Goal: Information Seeking & Learning: Learn about a topic

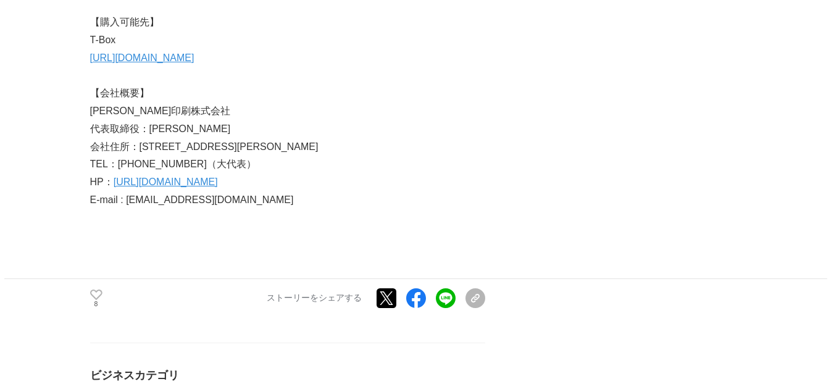
scroll to position [5669, 0]
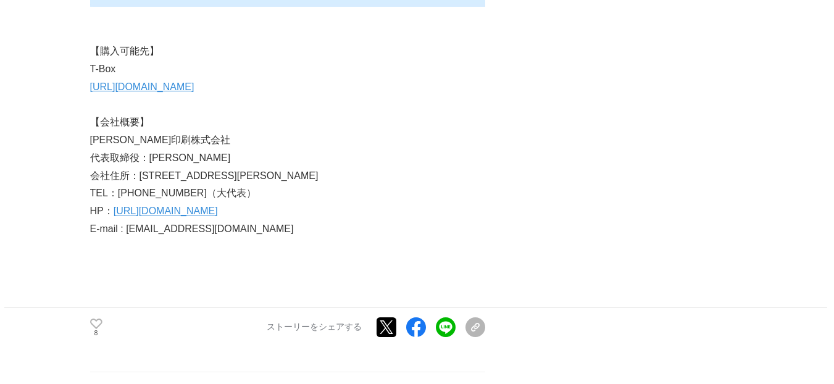
click at [183, 78] on p "[URL][DOMAIN_NAME]" at bounding box center [287, 87] width 395 height 18
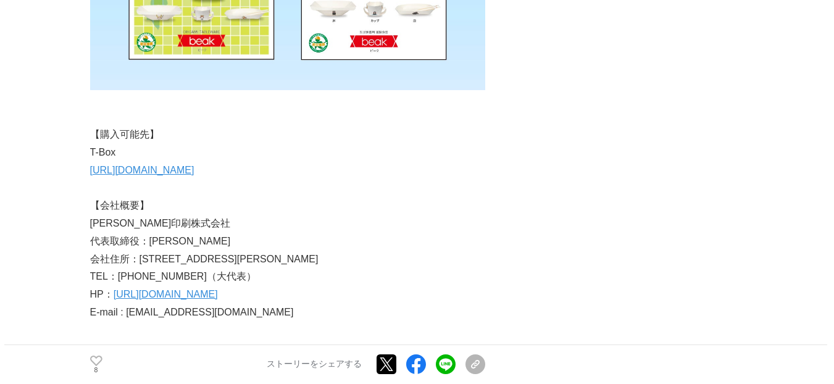
scroll to position [5544, 0]
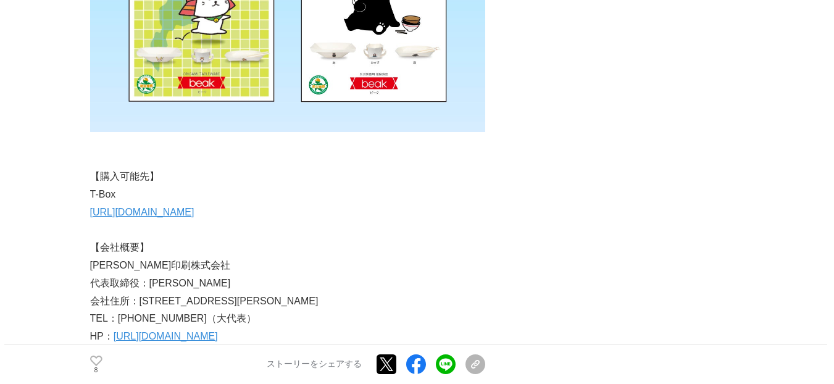
click at [168, 331] on link "[URL][DOMAIN_NAME]" at bounding box center [166, 336] width 104 height 10
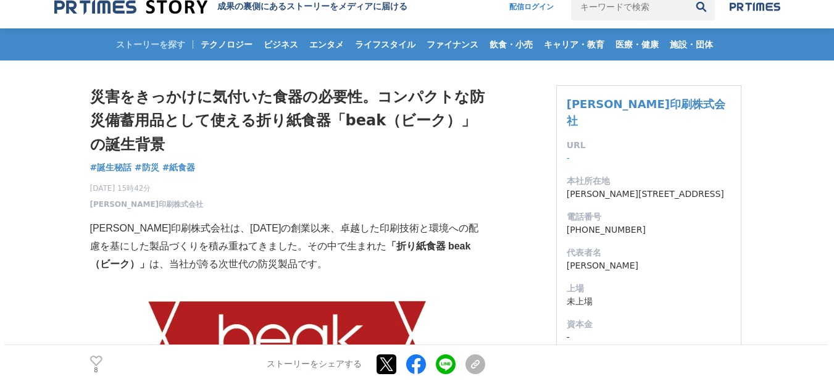
scroll to position [0, 0]
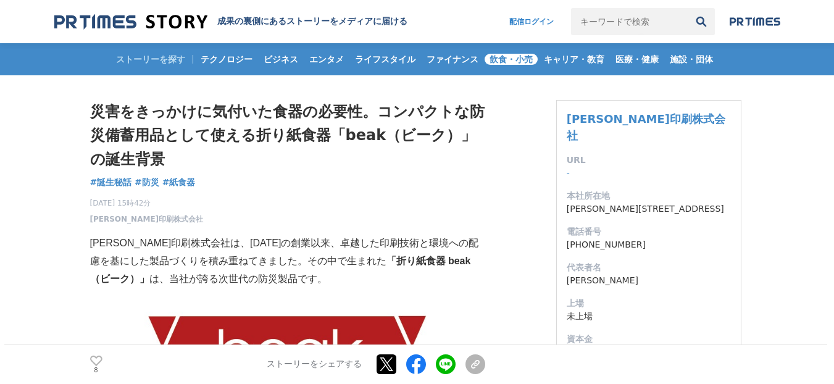
click at [506, 57] on span "飲食・小売" at bounding box center [510, 59] width 53 height 11
